Goal: Task Accomplishment & Management: Manage account settings

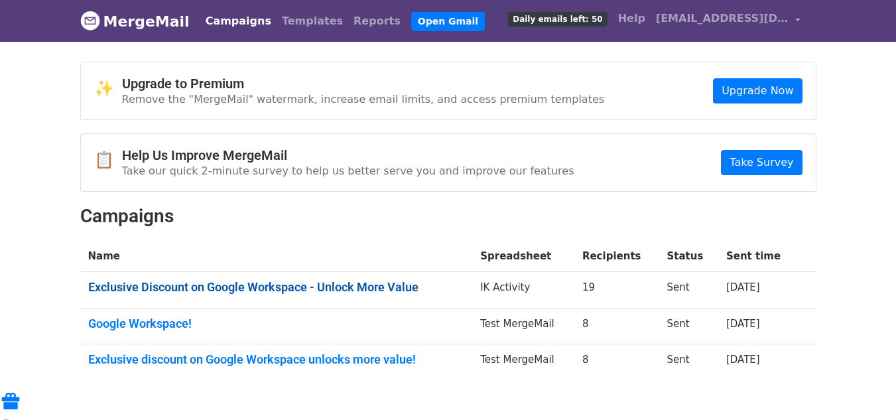
click at [313, 287] on link "Exclusive Discount on Google Workspace - Unlock More Value" at bounding box center [276, 287] width 377 height 15
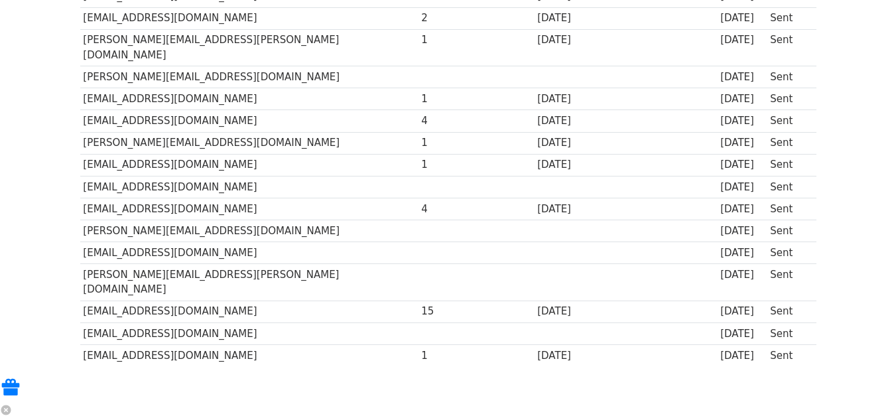
scroll to position [336, 0]
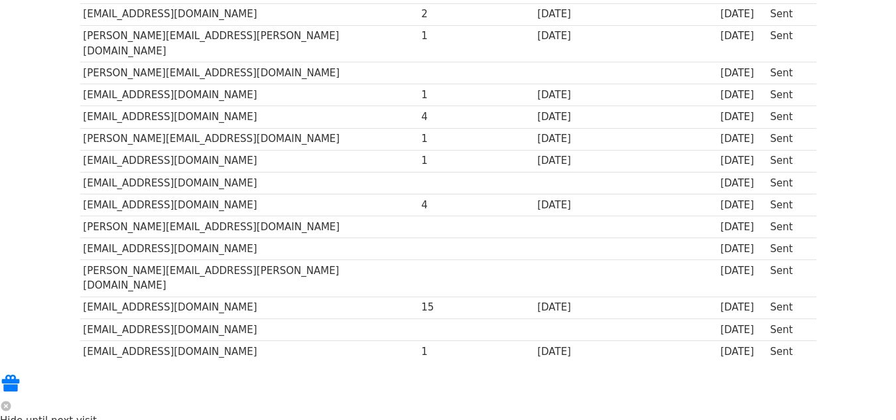
click at [537, 344] on div "[DATE]" at bounding box center [580, 351] width 86 height 15
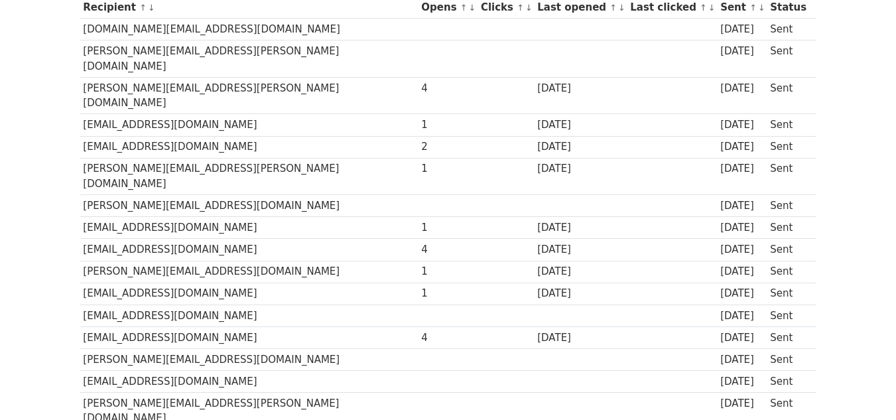
scroll to position [212, 0]
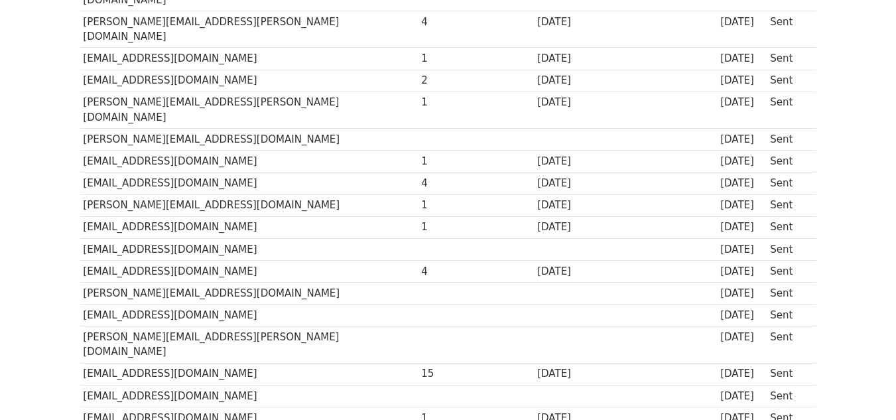
click at [478, 363] on td at bounding box center [506, 374] width 56 height 22
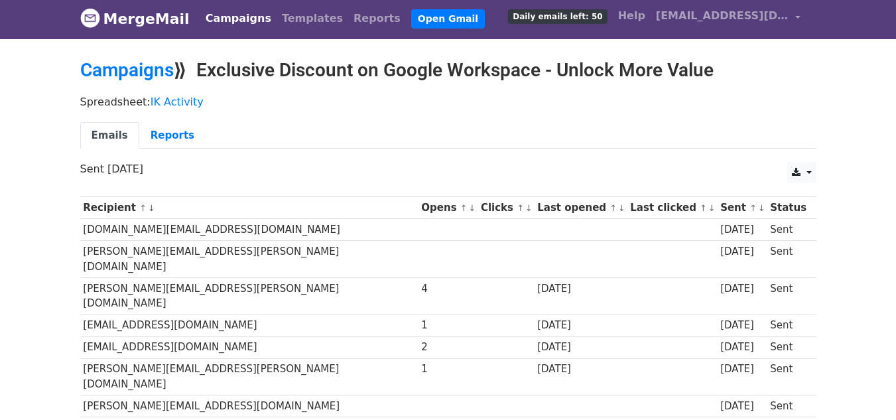
scroll to position [0, 0]
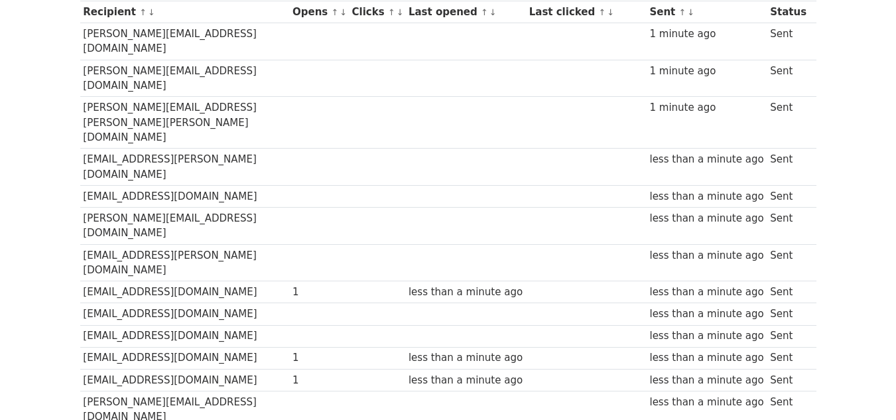
scroll to position [199, 0]
